Goal: Information Seeking & Learning: Find specific fact

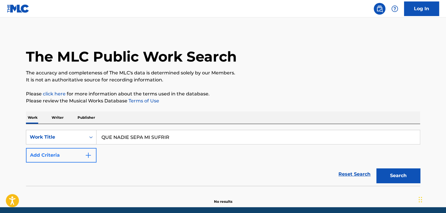
type input "QUE NADIE SEPA MI SUFRIR"
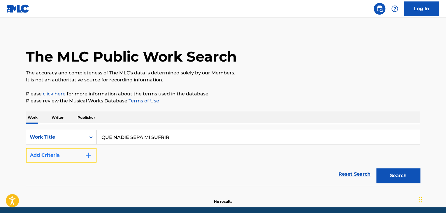
click at [82, 160] on button "Add Criteria" at bounding box center [61, 155] width 71 height 15
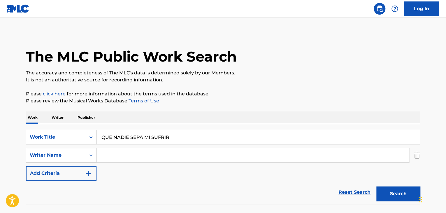
click at [111, 156] on input "Search Form" at bounding box center [252, 155] width 312 height 14
type input "[PERSON_NAME]"
click at [385, 199] on button "Search" at bounding box center [398, 193] width 44 height 15
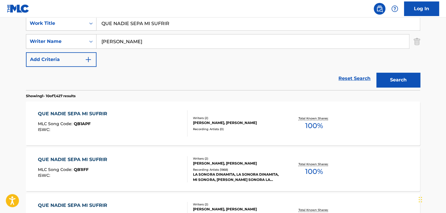
scroll to position [117, 0]
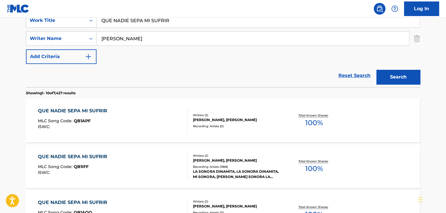
click at [101, 155] on div "QUE NADIE SEPA MI SUFRIR" at bounding box center [74, 156] width 72 height 7
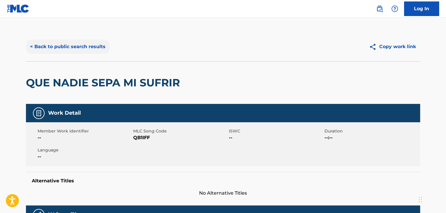
click at [31, 46] on button "< Back to public search results" at bounding box center [68, 46] width 84 height 15
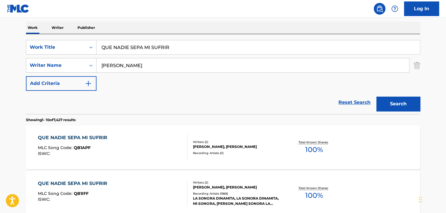
scroll to position [87, 0]
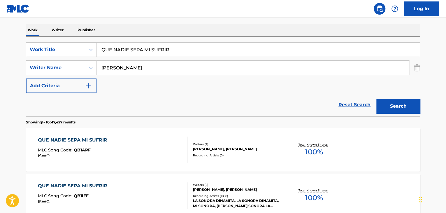
drag, startPoint x: 180, startPoint y: 48, endPoint x: 45, endPoint y: 59, distance: 135.0
click at [45, 59] on div "SearchWithCriteria9e54fc70-de56-4d36-b621-3af8ff1579c2 Work Title QUE NADIE SEP…" at bounding box center [223, 67] width 394 height 51
type input "mi cucu"
drag, startPoint x: 93, startPoint y: 73, endPoint x: 52, endPoint y: 73, distance: 41.1
click at [51, 73] on div "SearchWithCriteriab43c9bba-af1d-4cda-9648-b0fba7099e4c Writer Name [PERSON_NAME]" at bounding box center [223, 67] width 394 height 15
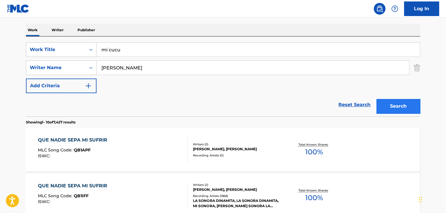
type input "[PERSON_NAME]"
click at [389, 104] on button "Search" at bounding box center [398, 106] width 44 height 15
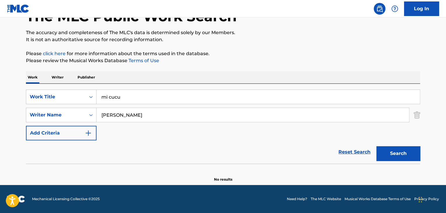
scroll to position [40, 0]
click at [34, 115] on div "SearchWithCriteriab43c9bba-af1d-4cda-9648-b0fba7099e4c Writer Name [PERSON_NAME]" at bounding box center [223, 115] width 394 height 15
drag, startPoint x: 82, startPoint y: 100, endPoint x: 59, endPoint y: 91, distance: 24.0
click at [58, 95] on div "SearchWithCriteria9e54fc70-de56-4d36-b621-3af8ff1579c2 Work Title mi cucu" at bounding box center [223, 96] width 394 height 15
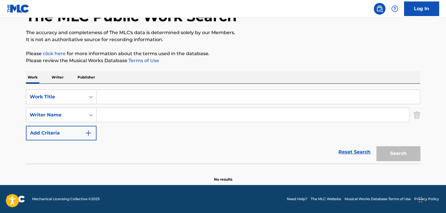
paste input "MY TOOT TOOT"
type input "MY TOOT TOOT"
click at [392, 153] on button "Search" at bounding box center [398, 153] width 44 height 15
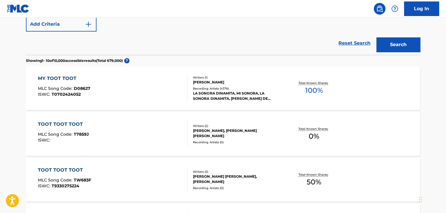
scroll to position [157, 0]
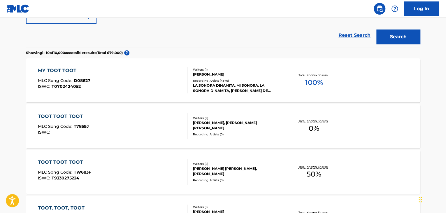
click at [63, 75] on div "MY TOOT TOOT MLC Song Code : D08627 ISWC : T0702424052" at bounding box center [64, 80] width 52 height 26
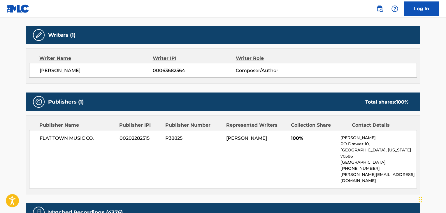
scroll to position [554, 0]
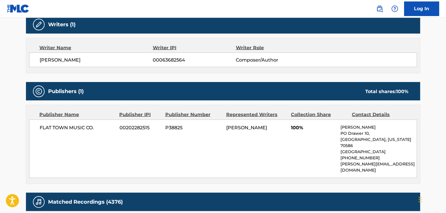
click at [96, 158] on div "FLAT TOWN MUSIC CO. 00202282515 P38825 [PERSON_NAME] 100% [PERSON_NAME] PO Draw…" at bounding box center [223, 148] width 388 height 58
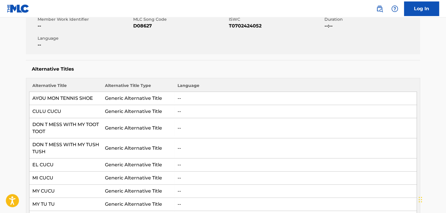
scroll to position [0, 0]
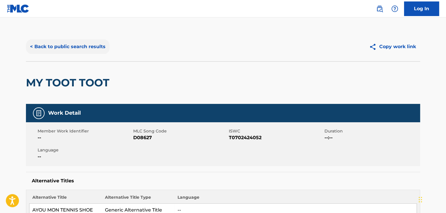
click at [33, 46] on button "< Back to public search results" at bounding box center [68, 46] width 84 height 15
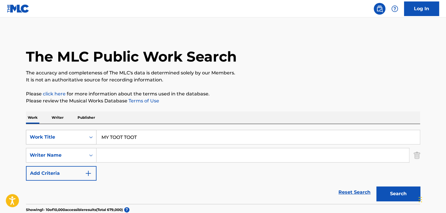
drag, startPoint x: 133, startPoint y: 137, endPoint x: 34, endPoint y: 139, distance: 98.8
click at [34, 139] on div "SearchWithCriteria9e54fc70-de56-4d36-b621-3af8ff1579c2 Work Title MY TOOT TOOT" at bounding box center [223, 137] width 394 height 15
type input "mil horas"
click at [106, 155] on input "Search Form" at bounding box center [252, 155] width 312 height 14
type input "[PERSON_NAME]"
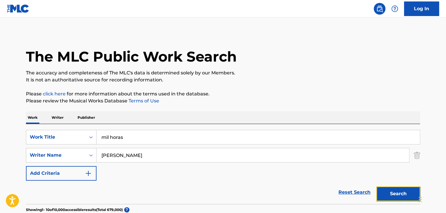
drag, startPoint x: 389, startPoint y: 190, endPoint x: 248, endPoint y: 184, distance: 141.8
click at [388, 192] on button "Search" at bounding box center [398, 193] width 44 height 15
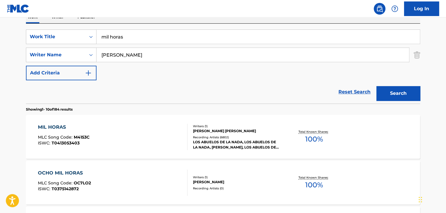
scroll to position [146, 0]
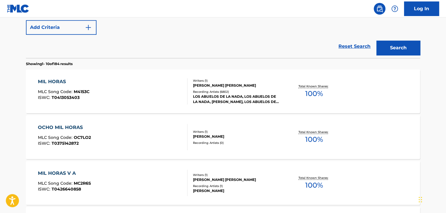
click at [63, 82] on div "MIL HORAS" at bounding box center [64, 81] width 52 height 7
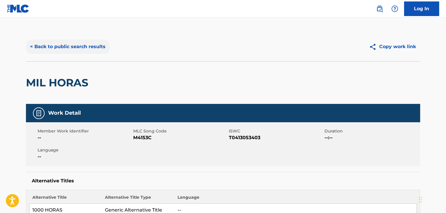
click at [29, 45] on button "< Back to public search results" at bounding box center [68, 46] width 84 height 15
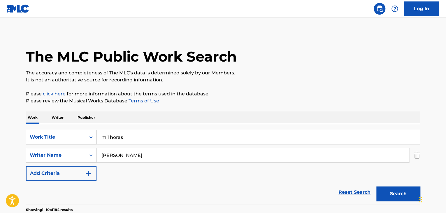
click at [62, 143] on div "SearchWithCriteria9e54fc70-de56-4d36-b621-3af8ff1579c2 Work Title mil horas" at bounding box center [223, 137] width 394 height 15
type input "que bello"
type input "r"
click at [399, 193] on button "Search" at bounding box center [398, 193] width 44 height 15
drag, startPoint x: 132, startPoint y: 154, endPoint x: 62, endPoint y: 168, distance: 71.0
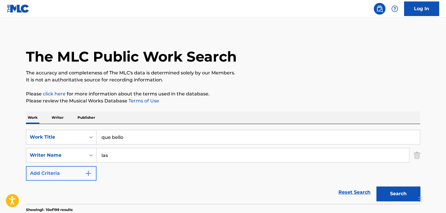
click at [62, 168] on div "SearchWithCriteria9e54fc70-de56-4d36-b621-3af8ff1579c2 Work Title que bello Sea…" at bounding box center [223, 155] width 394 height 51
type input "[PERSON_NAME]"
click at [395, 192] on button "Search" at bounding box center [398, 193] width 44 height 15
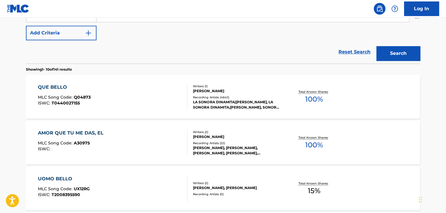
scroll to position [146, 0]
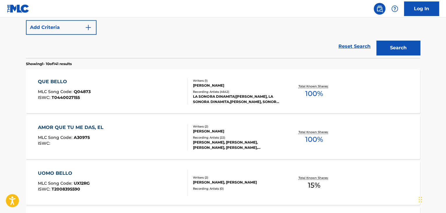
click at [55, 80] on div "QUE BELLO" at bounding box center [64, 81] width 53 height 7
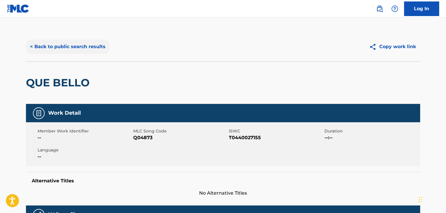
click at [32, 46] on button "< Back to public search results" at bounding box center [68, 46] width 84 height 15
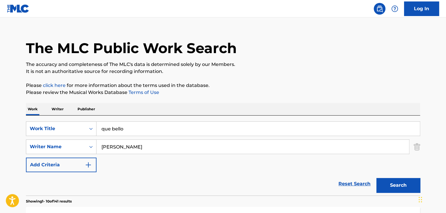
scroll to position [4, 0]
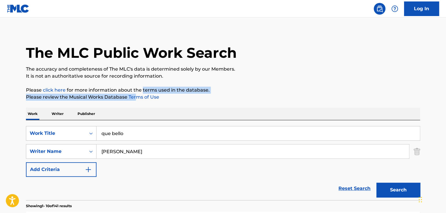
drag, startPoint x: 142, startPoint y: 89, endPoint x: 133, endPoint y: 101, distance: 15.3
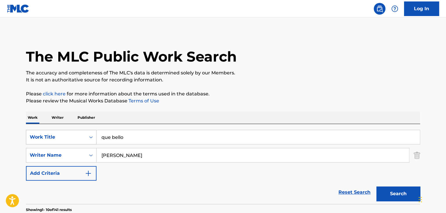
click at [49, 141] on div "SearchWithCriteria9e54fc70-de56-4d36-b621-3af8ff1579c2 Work Title que bello" at bounding box center [223, 137] width 394 height 15
type input "mi bombon"
drag, startPoint x: 114, startPoint y: 158, endPoint x: 37, endPoint y: 134, distance: 80.4
click at [36, 137] on div "SearchWithCriteria9e54fc70-de56-4d36-b621-3af8ff1579c2 Work Title mi bombon Sea…" at bounding box center [223, 155] width 394 height 51
click at [395, 191] on button "Search" at bounding box center [398, 193] width 44 height 15
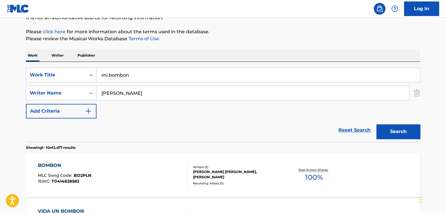
scroll to position [58, 0]
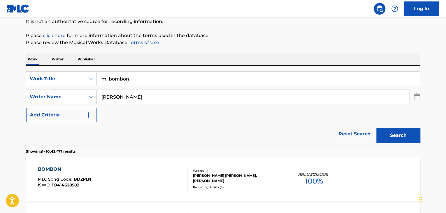
drag, startPoint x: 50, startPoint y: 101, endPoint x: 35, endPoint y: 96, distance: 14.9
click at [35, 96] on div "SearchWithCriteriab43c9bba-af1d-4cda-9648-b0fba7099e4c Writer Name [PERSON_NAME]" at bounding box center [223, 96] width 394 height 15
type input "[PERSON_NAME]"
click at [380, 137] on button "Search" at bounding box center [398, 135] width 44 height 15
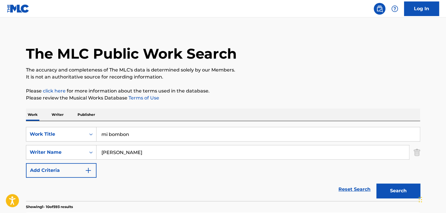
scroll to position [0, 0]
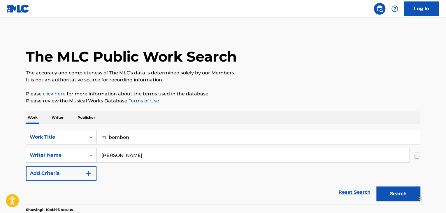
click at [120, 138] on input "mi bombon" at bounding box center [257, 137] width 323 height 14
type input "mi bom bon"
click at [402, 195] on button "Search" at bounding box center [398, 193] width 44 height 15
drag, startPoint x: 131, startPoint y: 154, endPoint x: 75, endPoint y: 160, distance: 56.8
click at [74, 160] on div "SearchWithCriteriab43c9bba-af1d-4cda-9648-b0fba7099e4c Writer Name [PERSON_NAME]" at bounding box center [223, 155] width 394 height 15
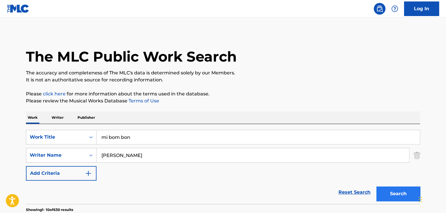
type input "[PERSON_NAME]"
click at [385, 193] on button "Search" at bounding box center [398, 193] width 44 height 15
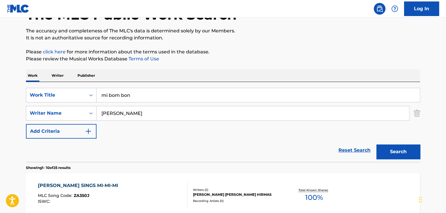
scroll to position [117, 0]
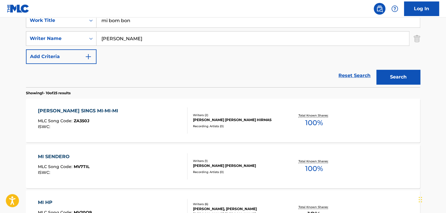
drag, startPoint x: 68, startPoint y: 18, endPoint x: 29, endPoint y: 14, distance: 39.3
type input "bombon"
drag, startPoint x: 400, startPoint y: 76, endPoint x: 393, endPoint y: 73, distance: 7.7
click at [400, 76] on button "Search" at bounding box center [398, 77] width 44 height 15
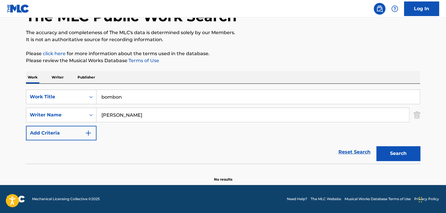
scroll to position [40, 0]
click at [58, 76] on p "Writer" at bounding box center [57, 77] width 15 height 12
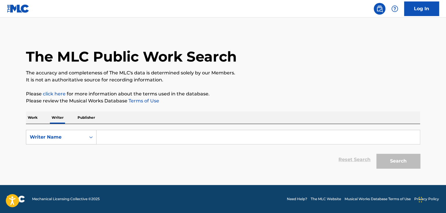
click at [119, 134] on input "Search Form" at bounding box center [257, 137] width 323 height 14
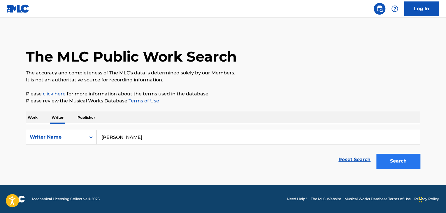
type input "[PERSON_NAME]"
click at [391, 159] on button "Search" at bounding box center [398, 161] width 44 height 15
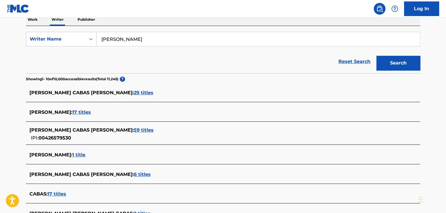
scroll to position [114, 0]
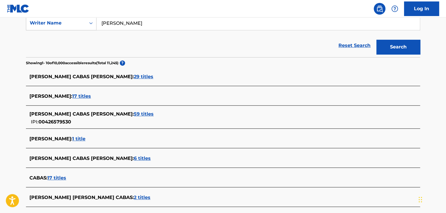
click at [134, 76] on span "29 titles" at bounding box center [144, 77] width 20 height 6
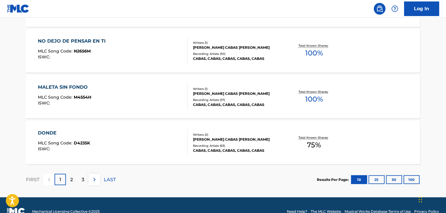
scroll to position [493, 0]
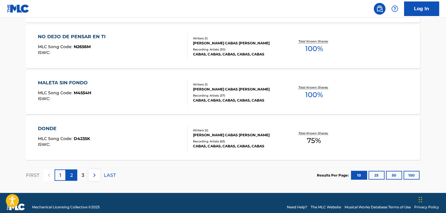
click at [73, 173] on p "2" at bounding box center [71, 174] width 3 height 7
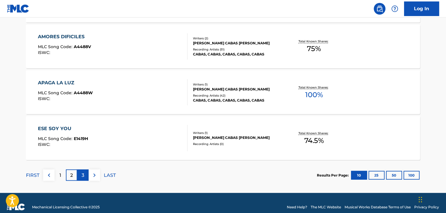
click at [84, 174] on p "3" at bounding box center [83, 174] width 3 height 7
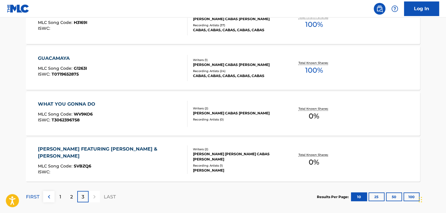
scroll to position [455, 0]
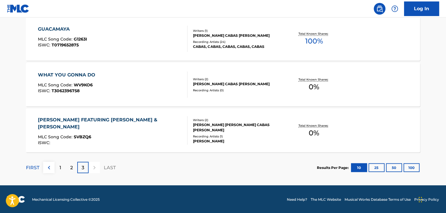
click at [94, 166] on div at bounding box center [94, 166] width 11 height 11
click at [70, 168] on p "2" at bounding box center [71, 167] width 3 height 7
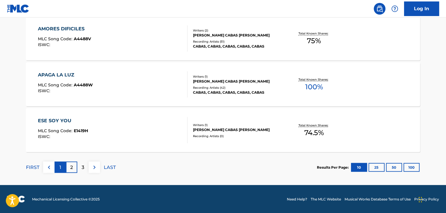
click at [60, 166] on p "1" at bounding box center [60, 166] width 2 height 7
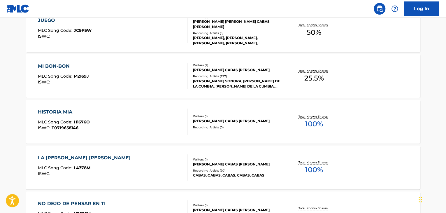
scroll to position [326, 0]
click at [59, 66] on div "MI BON-BON" at bounding box center [63, 66] width 51 height 7
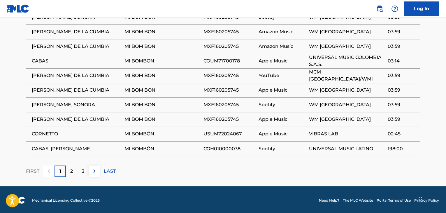
scroll to position [408, 0]
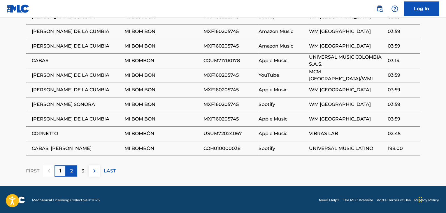
click at [73, 169] on div "2" at bounding box center [71, 170] width 11 height 11
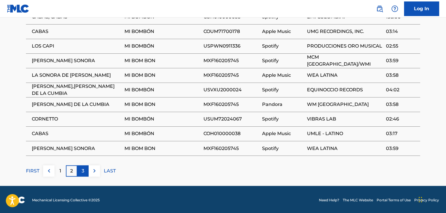
click at [82, 169] on p "3" at bounding box center [83, 170] width 3 height 7
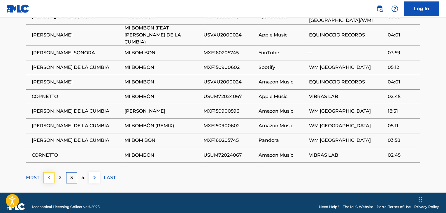
click at [49, 176] on img at bounding box center [48, 177] width 7 height 7
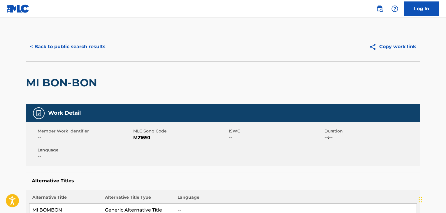
scroll to position [0, 0]
drag, startPoint x: 73, startPoint y: 86, endPoint x: 77, endPoint y: 84, distance: 3.9
click at [76, 86] on h2 "MI BON-BON" at bounding box center [63, 82] width 74 height 13
click at [77, 84] on h2 "MI BON-BON" at bounding box center [63, 82] width 74 height 13
click at [36, 47] on button "< Back to public search results" at bounding box center [68, 46] width 84 height 15
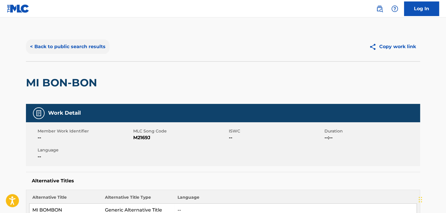
scroll to position [7, 0]
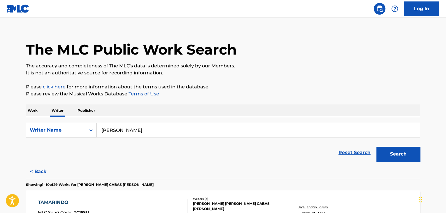
drag, startPoint x: 169, startPoint y: 132, endPoint x: 31, endPoint y: 134, distance: 138.1
click at [31, 134] on div "SearchWithCriteriace1d4474-9d5e-4dcf-9778-3250c94484e8 Writer Name [PERSON_NAME]" at bounding box center [223, 130] width 394 height 15
click at [34, 112] on p "Work" at bounding box center [32, 110] width 13 height 12
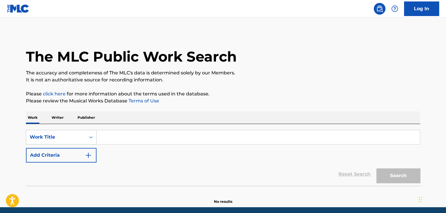
click at [122, 137] on input "Search Form" at bounding box center [257, 137] width 323 height 14
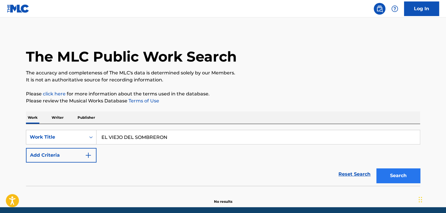
type input "EL VIEJO DEL SOMBRERON"
click at [414, 179] on button "Search" at bounding box center [398, 175] width 44 height 15
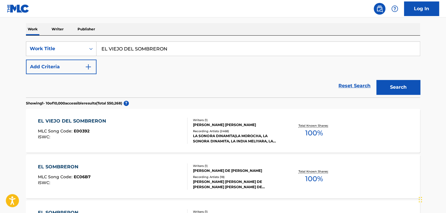
scroll to position [99, 0]
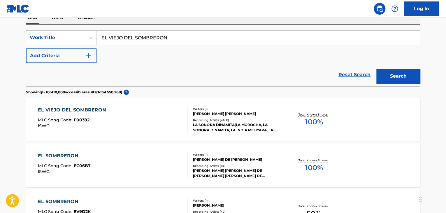
click at [86, 108] on div "EL VIEJO DEL SOMBRERON" at bounding box center [73, 109] width 71 height 7
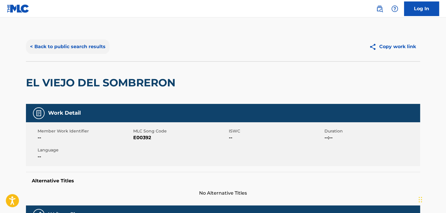
click at [30, 46] on button "< Back to public search results" at bounding box center [68, 46] width 84 height 15
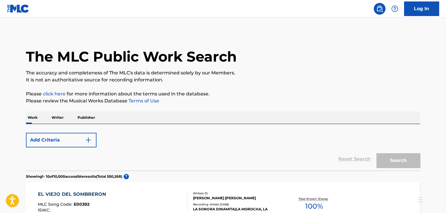
scroll to position [99, 0]
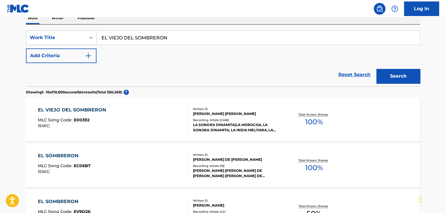
drag, startPoint x: 170, startPoint y: 36, endPoint x: 24, endPoint y: 34, distance: 146.0
type input "no lo beses"
click at [88, 57] on img "Search Form" at bounding box center [88, 55] width 7 height 7
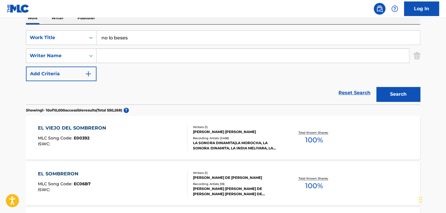
click at [107, 61] on input "Search Form" at bounding box center [252, 56] width 312 height 14
type input "[PERSON_NAME]"
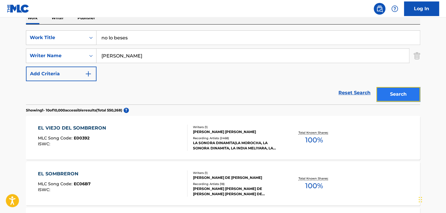
click at [395, 92] on button "Search" at bounding box center [398, 94] width 44 height 15
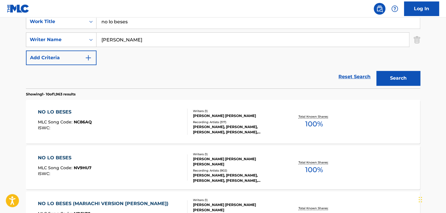
scroll to position [129, 0]
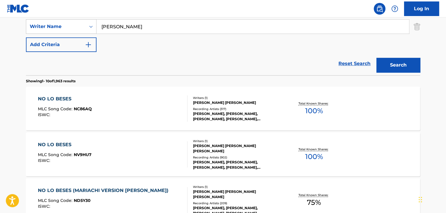
click at [59, 100] on div "NO LO BESES" at bounding box center [65, 98] width 54 height 7
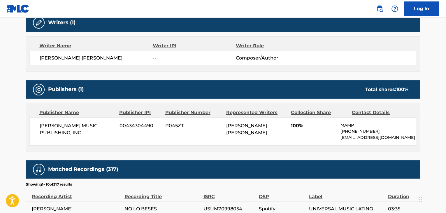
scroll to position [204, 0]
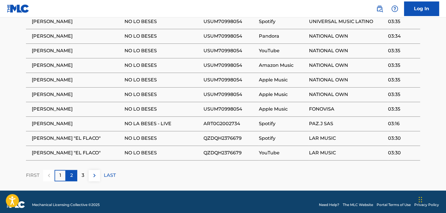
click at [69, 181] on div "2" at bounding box center [71, 175] width 11 height 11
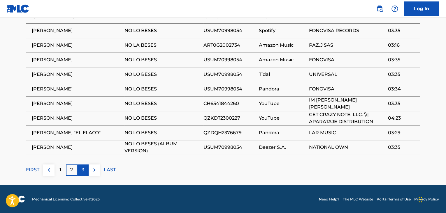
click at [84, 168] on div "3" at bounding box center [82, 169] width 11 height 11
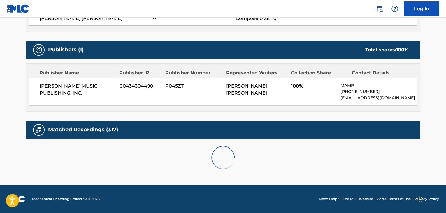
scroll to position [390, 0]
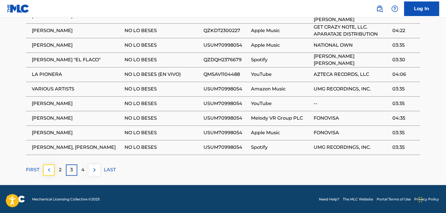
click at [50, 169] on img at bounding box center [48, 169] width 7 height 7
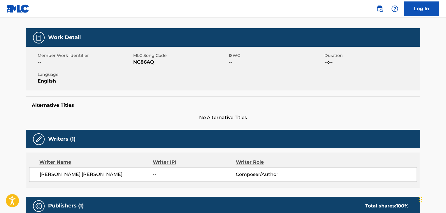
scroll to position [0, 0]
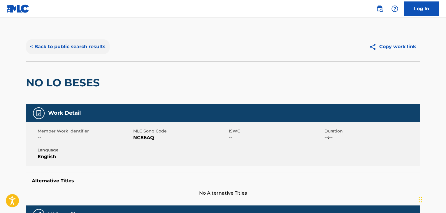
click at [29, 46] on button "< Back to public search results" at bounding box center [68, 46] width 84 height 15
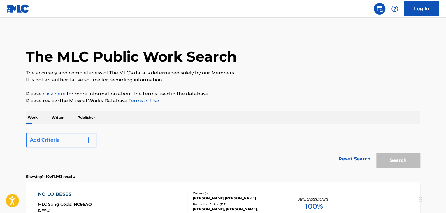
scroll to position [129, 0]
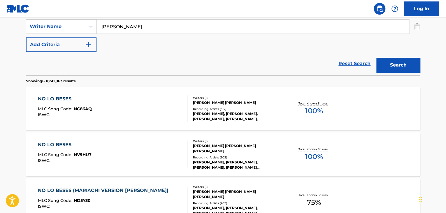
click at [57, 142] on div "NO LO BESES" at bounding box center [65, 144] width 54 height 7
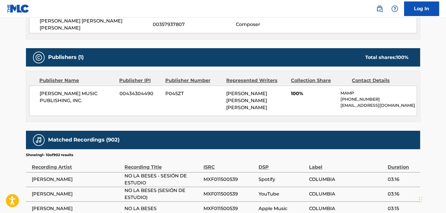
scroll to position [233, 0]
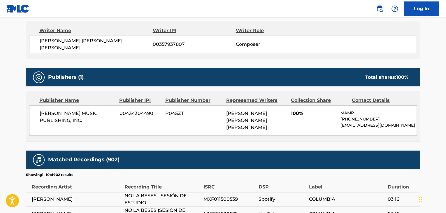
click at [10, 104] on main "< Back to public search results Copy work link NO LO BESES Work Detail Member W…" at bounding box center [223, 79] width 446 height 590
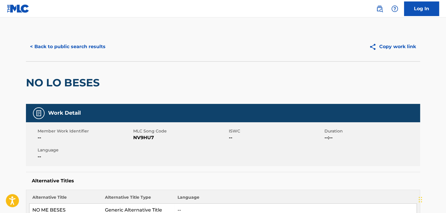
scroll to position [0, 0]
click at [30, 50] on button "< Back to public search results" at bounding box center [68, 46] width 84 height 15
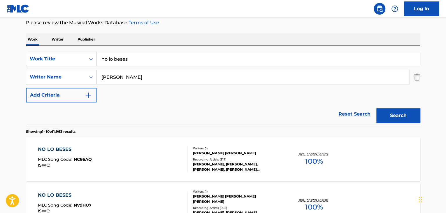
scroll to position [70, 0]
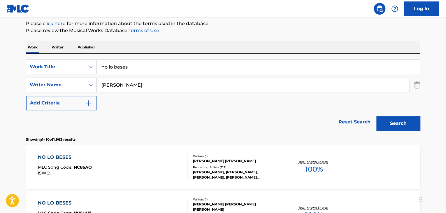
drag, startPoint x: 127, startPoint y: 68, endPoint x: 58, endPoint y: 76, distance: 69.5
click at [58, 76] on div "SearchWithCriteria9e54fc70-de56-4d36-b621-3af8ff1579c2 Work Title no lo beses S…" at bounding box center [223, 84] width 394 height 51
type input "me cambiaste la vida"
drag, startPoint x: 119, startPoint y: 92, endPoint x: 121, endPoint y: 87, distance: 5.2
click at [119, 92] on div "[PERSON_NAME]" at bounding box center [252, 85] width 313 height 15
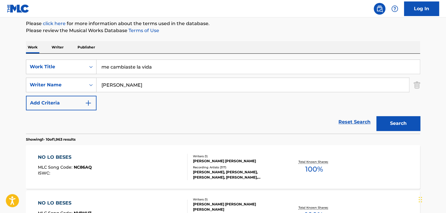
drag, startPoint x: 122, startPoint y: 87, endPoint x: 41, endPoint y: 94, distance: 81.0
click at [41, 94] on div "SearchWithCriteria9e54fc70-de56-4d36-b621-3af8ff1579c2 Work Title me cambiaste …" at bounding box center [223, 84] width 394 height 51
type input "[PERSON_NAME]"
click at [397, 118] on button "Search" at bounding box center [398, 123] width 44 height 15
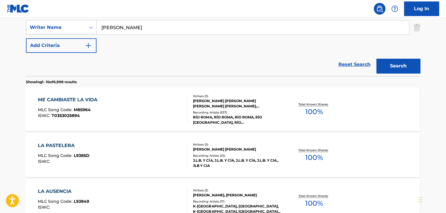
scroll to position [129, 0]
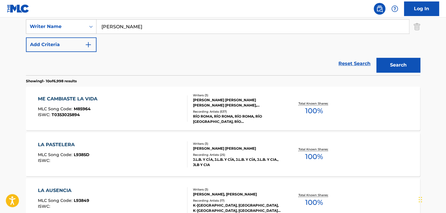
click at [83, 100] on div "ME CAMBIASTE LA VIDA" at bounding box center [69, 98] width 62 height 7
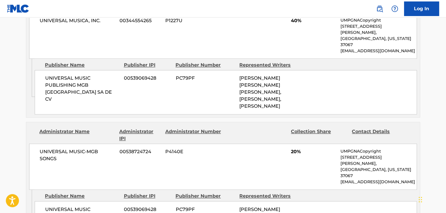
scroll to position [350, 0]
click at [194, 143] on div "UNIVERSAL MUSIC-MGB SONGS 00538724724 P4140E 20% UMPGNACopyright [STREET_ADDRES…" at bounding box center [223, 166] width 388 height 46
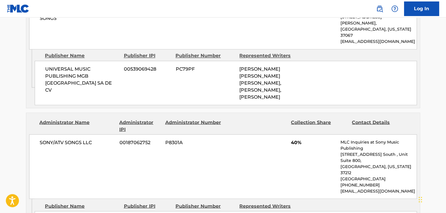
scroll to position [495, 0]
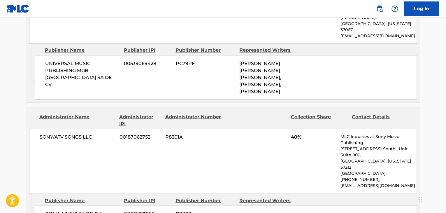
click at [62, 129] on div "SONY/ATV SONGS LLC 00187062752 P8301A 40% MLC Inquiries at Sony Music Publishin…" at bounding box center [223, 161] width 388 height 64
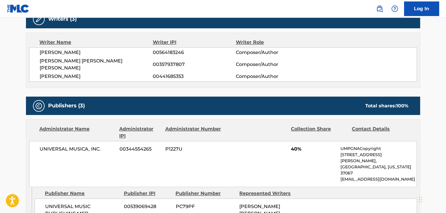
scroll to position [204, 0]
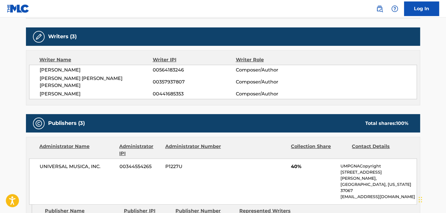
drag, startPoint x: 27, startPoint y: 97, endPoint x: 34, endPoint y: 87, distance: 11.6
click at [27, 97] on div "Writer Name Writer IPI Writer Role [PERSON_NAME] 00564183246 Composer/Author [P…" at bounding box center [223, 77] width 394 height 55
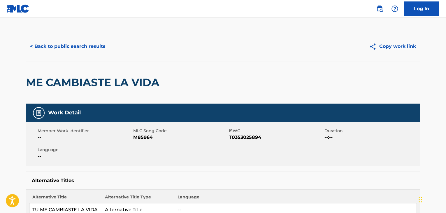
scroll to position [0, 0]
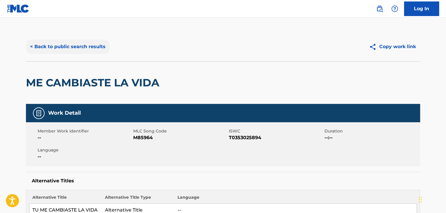
click at [30, 45] on button "< Back to public search results" at bounding box center [68, 46] width 84 height 15
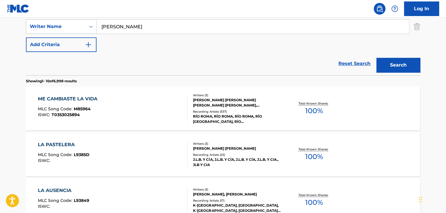
scroll to position [41, 0]
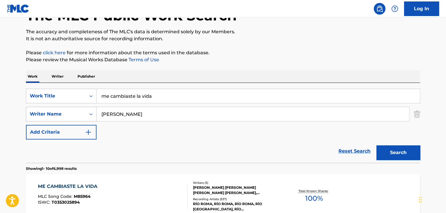
drag, startPoint x: 161, startPoint y: 97, endPoint x: 38, endPoint y: 113, distance: 123.8
click at [38, 115] on div "SearchWithCriteria9e54fc70-de56-4d36-b621-3af8ff1579c2 Work Title me cambiaste …" at bounding box center [223, 114] width 394 height 51
type input "MI PERSONA FAVORITA"
drag, startPoint x: 113, startPoint y: 115, endPoint x: 87, endPoint y: 116, distance: 26.0
click at [87, 116] on div "SearchWithCriteriab43c9bba-af1d-4cda-9648-b0fba7099e4c Writer Name [PERSON_NAME]" at bounding box center [223, 114] width 394 height 15
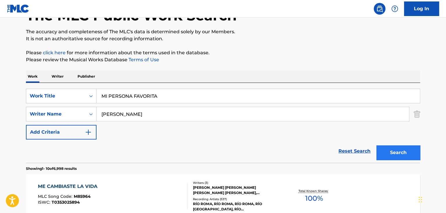
type input "[PERSON_NAME]"
drag, startPoint x: 406, startPoint y: 147, endPoint x: 387, endPoint y: 139, distance: 20.1
click at [406, 147] on button "Search" at bounding box center [398, 152] width 44 height 15
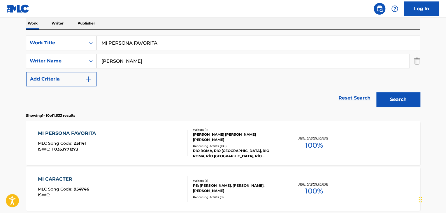
scroll to position [117, 0]
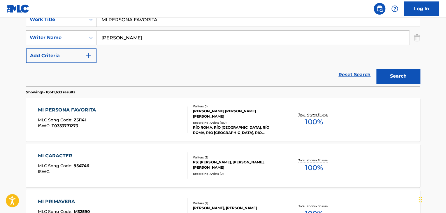
click at [80, 111] on div "MI PERSONA FAVORITA" at bounding box center [68, 109] width 61 height 7
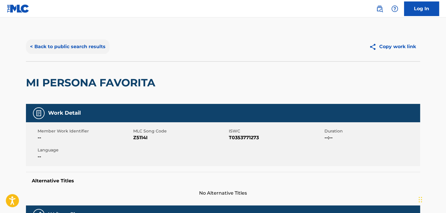
click at [28, 46] on button "< Back to public search results" at bounding box center [68, 46] width 84 height 15
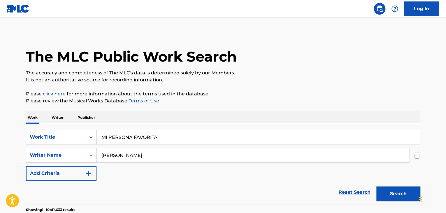
click at [161, 136] on input "MI PERSONA FAVORITA" at bounding box center [257, 137] width 323 height 14
drag, startPoint x: 161, startPoint y: 136, endPoint x: 0, endPoint y: 141, distance: 160.6
type input "ME CAMBIASTE LA VIDA"
drag, startPoint x: 384, startPoint y: 192, endPoint x: 379, endPoint y: 189, distance: 6.5
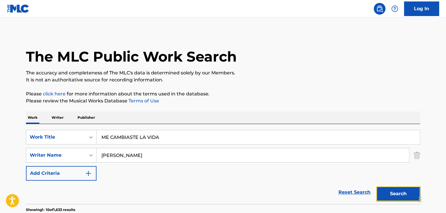
click at [384, 192] on button "Search" at bounding box center [398, 193] width 44 height 15
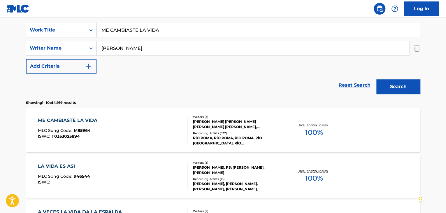
scroll to position [117, 0]
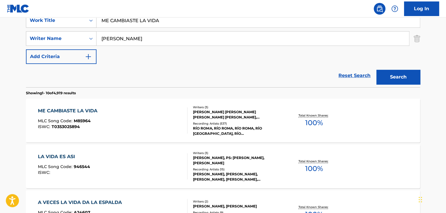
click at [77, 112] on div "ME CAMBIASTE LA VIDA" at bounding box center [69, 110] width 62 height 7
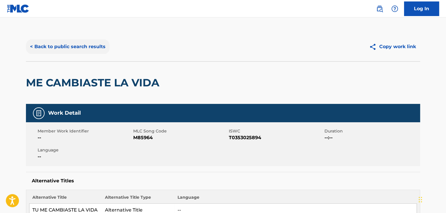
click at [28, 48] on button "< Back to public search results" at bounding box center [68, 46] width 84 height 15
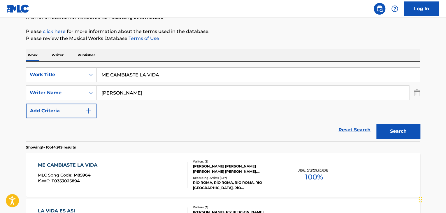
scroll to position [58, 0]
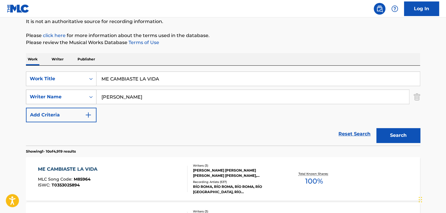
drag, startPoint x: 181, startPoint y: 77, endPoint x: 54, endPoint y: 93, distance: 128.1
click at [54, 93] on div "SearchWithCriteria9e54fc70-de56-4d36-b621-3af8ff1579c2 Work Title ME CAMBIASTE …" at bounding box center [223, 96] width 394 height 51
type input "a"
type input "escapate"
type input "[PERSON_NAME]"
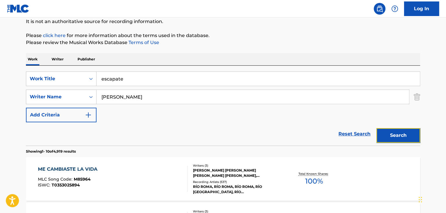
click at [409, 140] on button "Search" at bounding box center [398, 135] width 44 height 15
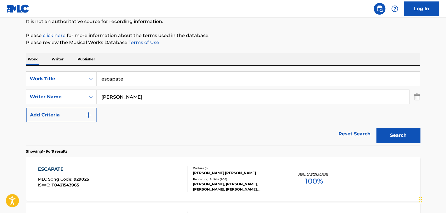
click at [52, 169] on div "ESCAPATE" at bounding box center [63, 169] width 51 height 7
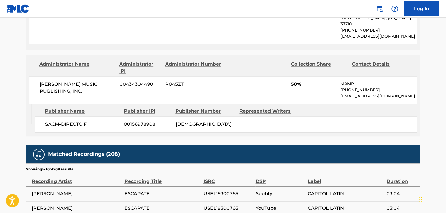
scroll to position [321, 0]
